Goal: Book appointment/travel/reservation

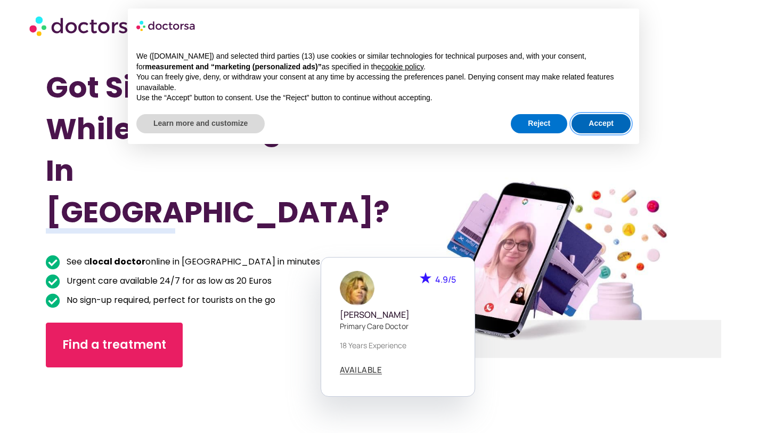
click at [602, 119] on button "Accept" at bounding box center [601, 123] width 59 height 19
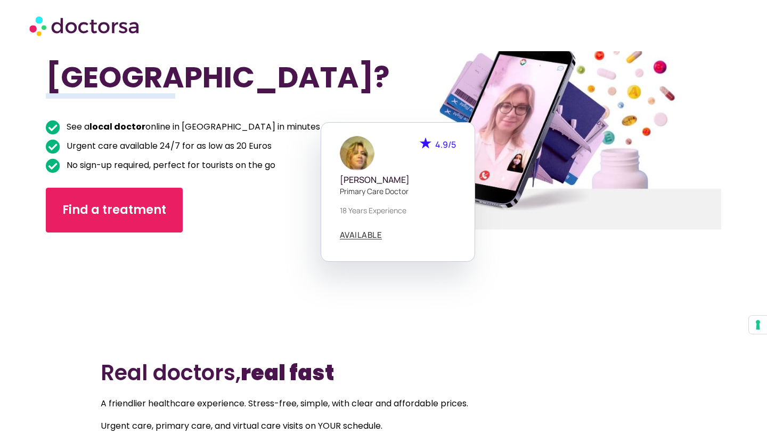
scroll to position [184, 0]
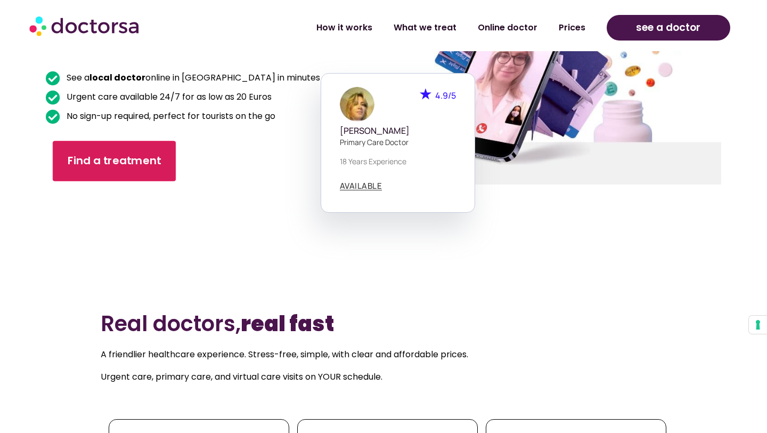
click at [167, 141] on link "Find a treatment" at bounding box center [114, 161] width 123 height 41
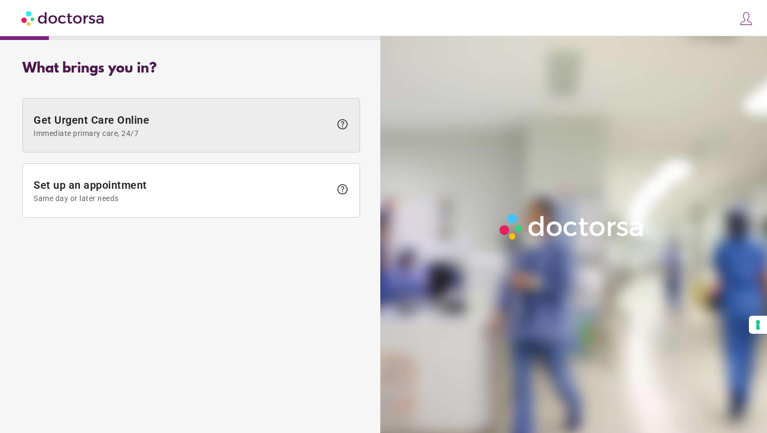
click at [168, 115] on span "Get Urgent Care Online Immediate primary care, 24/7" at bounding box center [182, 126] width 297 height 24
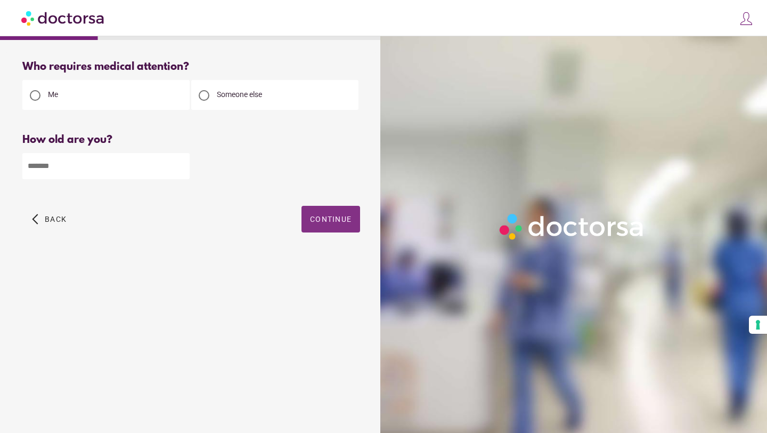
click at [335, 227] on span "button" at bounding box center [331, 219] width 59 height 27
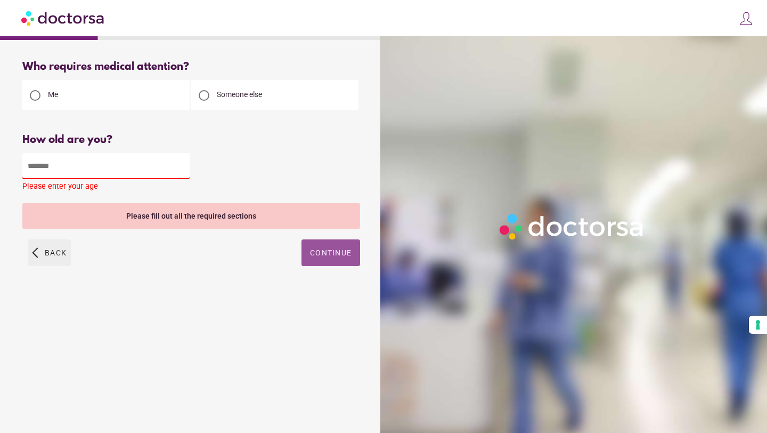
click at [62, 250] on span "Back" at bounding box center [56, 252] width 22 height 9
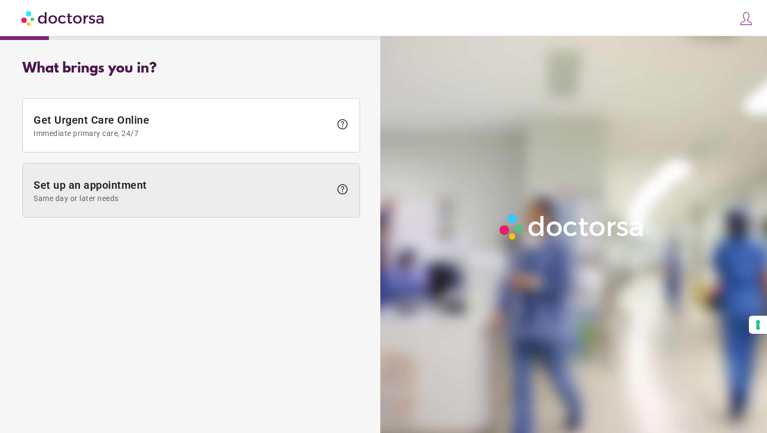
click at [147, 184] on span "Set up an appointment Same day or later needs" at bounding box center [182, 191] width 297 height 24
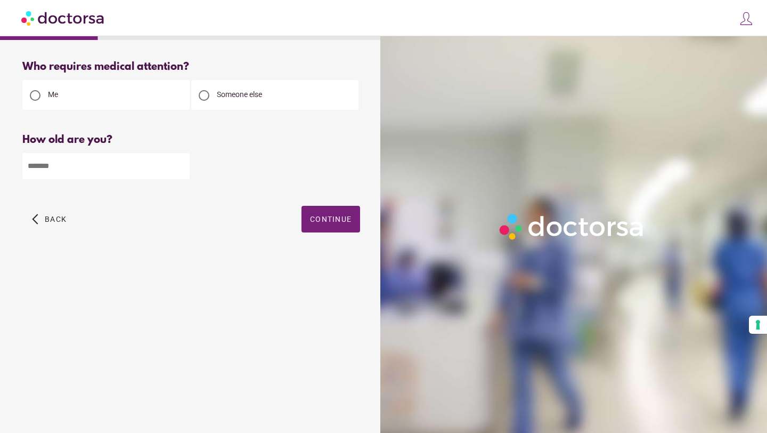
click at [142, 174] on input "number" at bounding box center [105, 166] width 167 height 26
type input "**"
click at [346, 212] on span "button" at bounding box center [331, 219] width 59 height 27
